Goal: Task Accomplishment & Management: Manage account settings

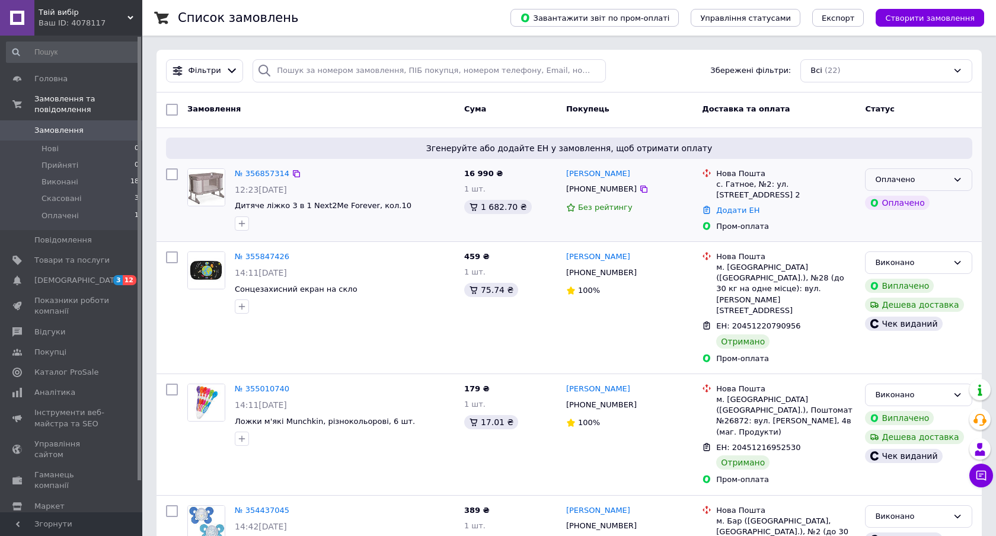
click at [898, 176] on div "Оплачено" at bounding box center [911, 180] width 73 height 12
click at [899, 205] on li "Прийнято" at bounding box center [919, 204] width 106 height 22
click at [904, 176] on div "Прийнято" at bounding box center [911, 180] width 73 height 12
click at [674, 128] on div "Згенеруйте або додайте ЕН у замовлення, щоб отримати оплату № 356857314 12:23[D…" at bounding box center [569, 184] width 825 height 113
click at [726, 211] on link "Додати ЕН" at bounding box center [737, 210] width 43 height 9
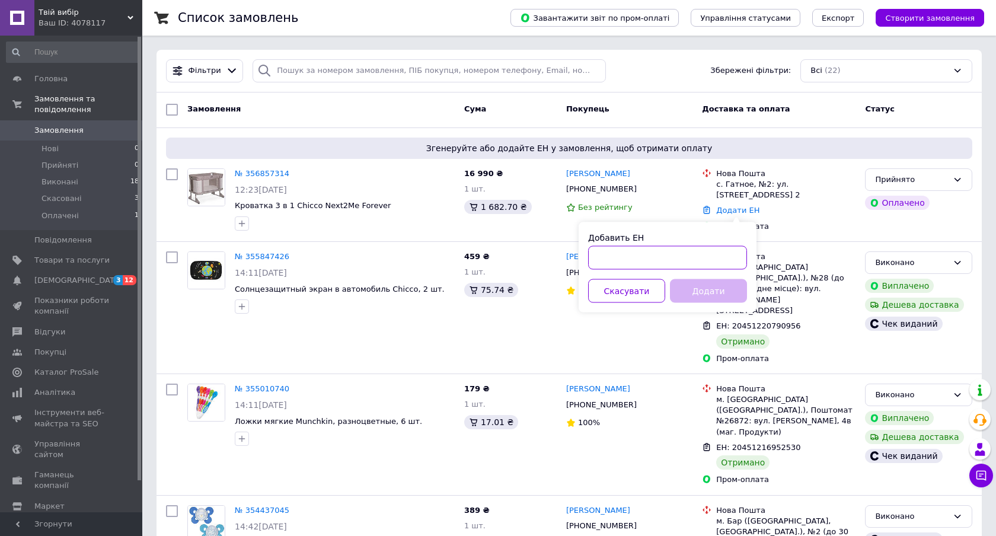
click at [655, 255] on input "Добавить ЕН" at bounding box center [667, 258] width 159 height 24
paste input "[CREDIT_CARD_NUMBER]"
type input "[CREDIT_CARD_NUMBER]"
click at [715, 286] on button "Додати" at bounding box center [708, 291] width 77 height 24
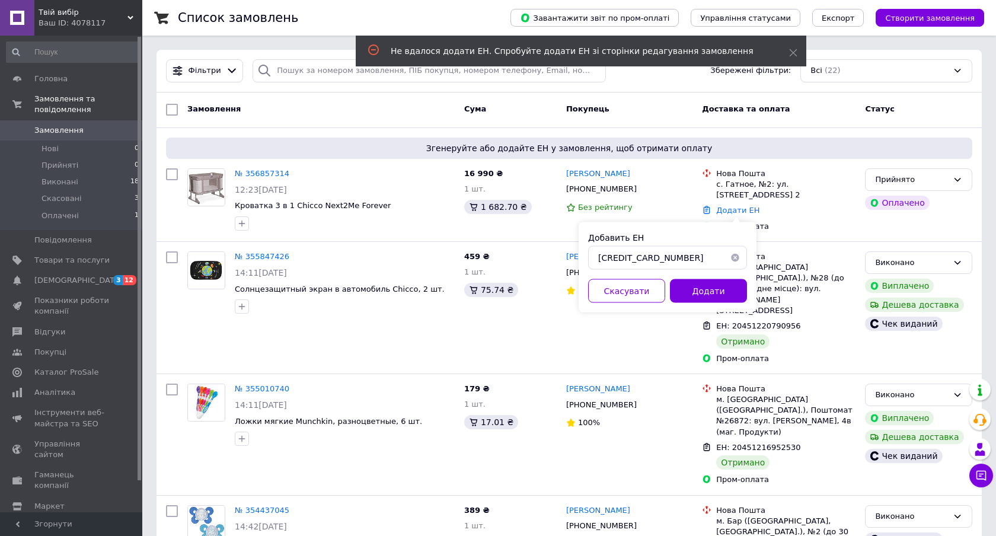
drag, startPoint x: 643, startPoint y: 293, endPoint x: 675, endPoint y: 240, distance: 61.7
click at [675, 240] on div "Добавить ЕН [CREDIT_CARD_NUMBER] Скасувати Додати" at bounding box center [668, 267] width 178 height 90
click at [735, 258] on button "button" at bounding box center [735, 258] width 24 height 24
click at [659, 213] on div "Без рейтингу" at bounding box center [629, 207] width 126 height 11
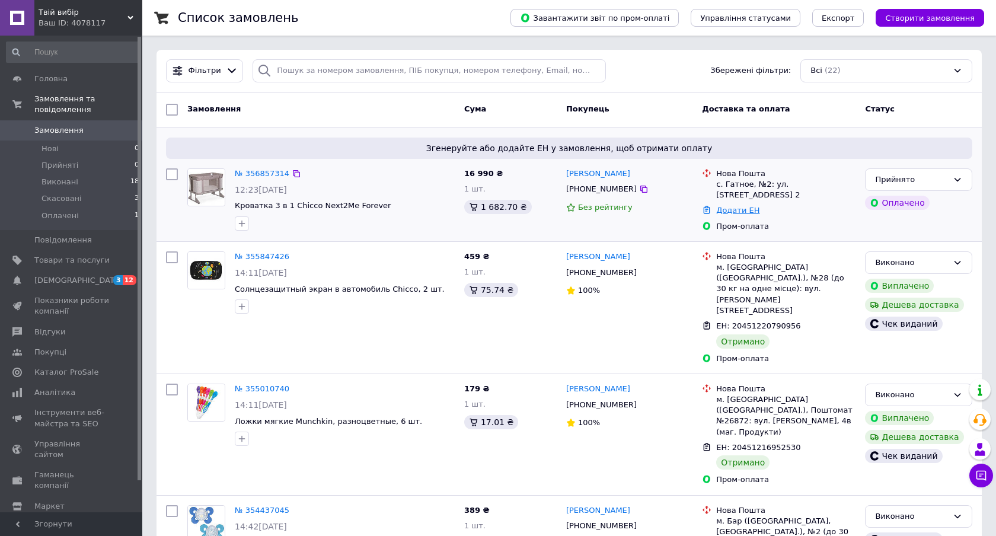
click at [740, 213] on link "Додати ЕН" at bounding box center [737, 210] width 43 height 9
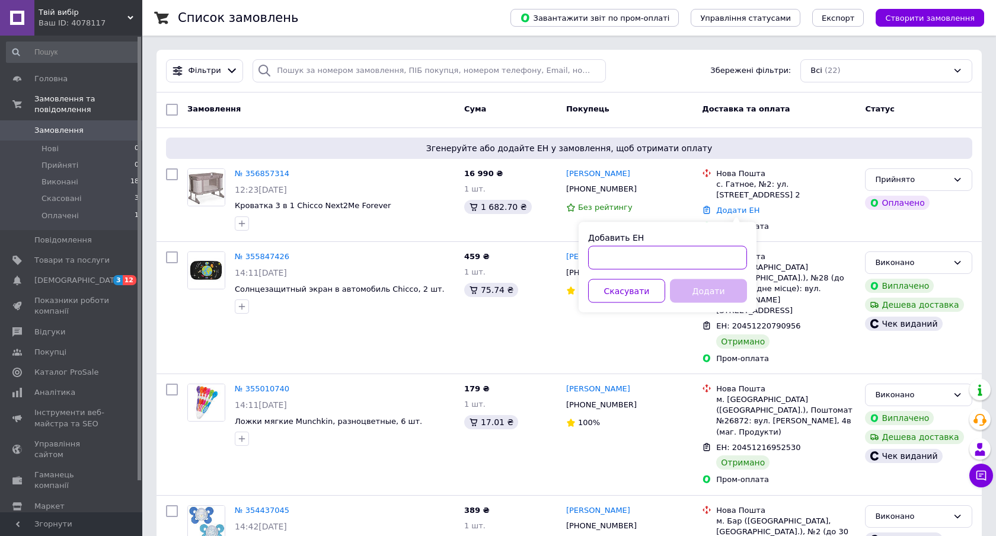
click at [680, 254] on input "Добавить ЕН" at bounding box center [667, 258] width 159 height 24
paste input "20451224917779"
type input "20451224917779"
click at [697, 295] on button "Додати" at bounding box center [708, 291] width 77 height 24
